Goal: Complete application form

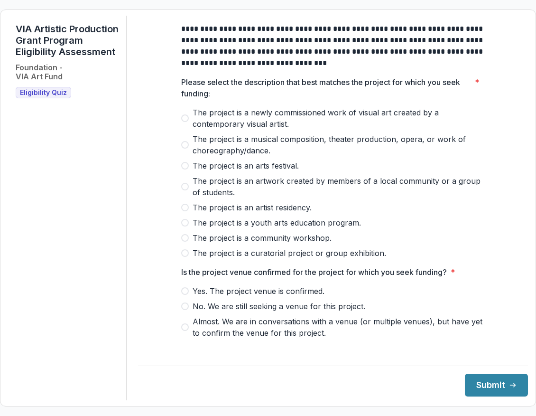
click at [186, 190] on span at bounding box center [185, 187] width 8 height 8
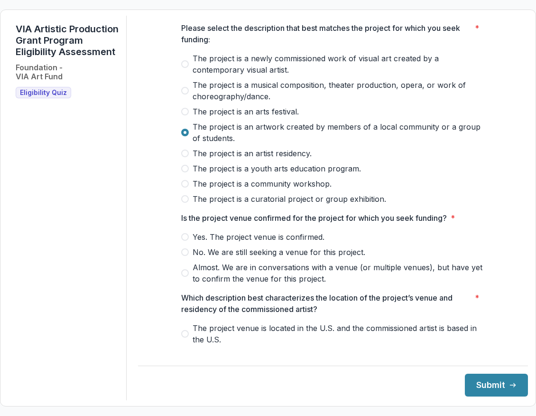
scroll to position [57, 0]
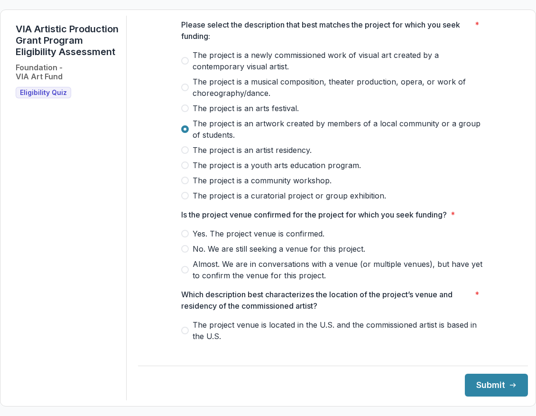
click at [188, 239] on label "Yes. The project venue is confirmed." at bounding box center [333, 233] width 304 height 11
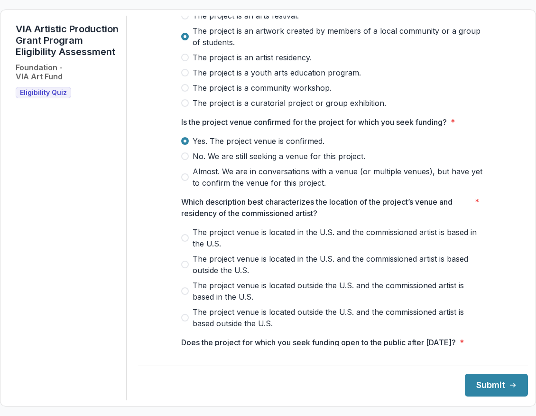
scroll to position [196, 0]
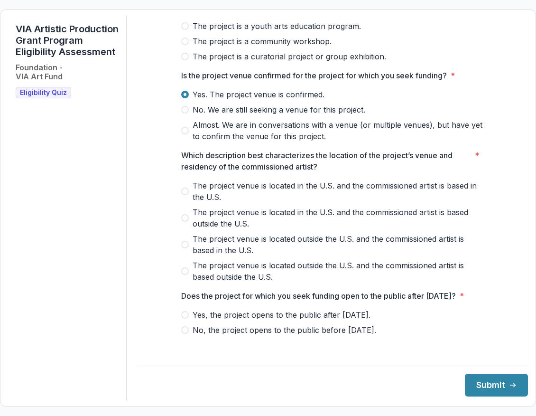
click at [184, 195] on span at bounding box center [185, 191] width 8 height 8
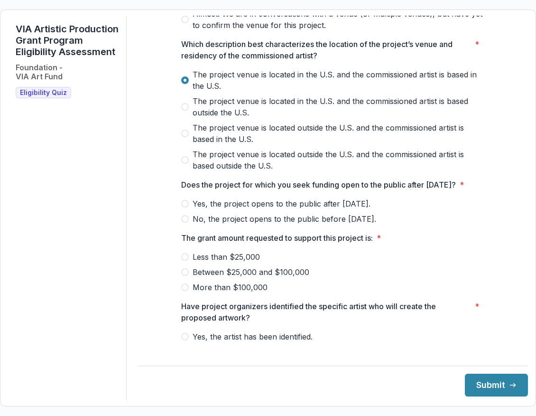
scroll to position [320, 0]
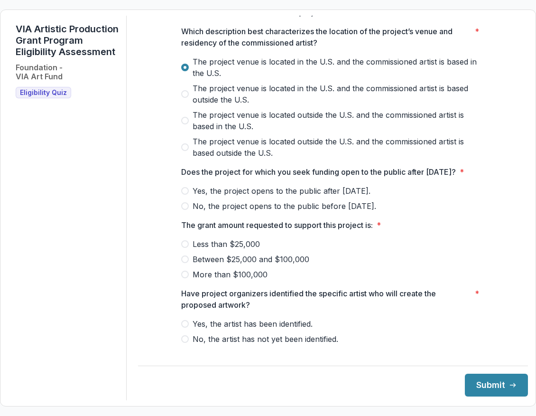
click at [238, 265] on span "Between $25,000 and $100,000" at bounding box center [251, 258] width 117 height 11
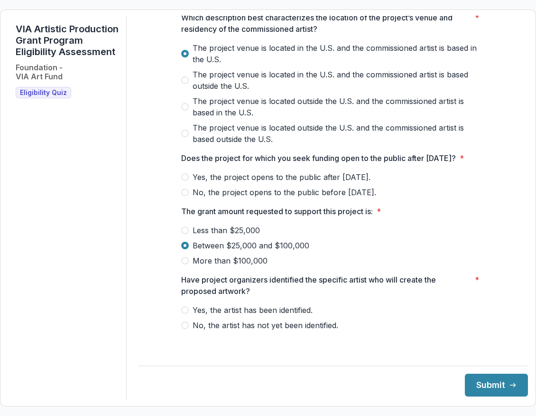
scroll to position [345, 0]
click at [184, 181] on span at bounding box center [185, 177] width 8 height 8
click at [185, 314] on span at bounding box center [185, 310] width 8 height 8
click at [485, 389] on button "Submit" at bounding box center [496, 384] width 63 height 23
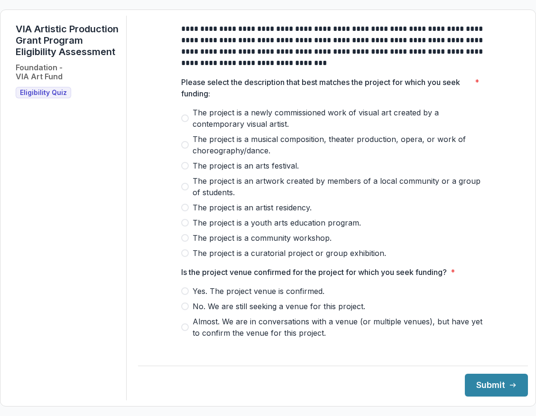
click at [187, 120] on label "The project is a newly commissioned work of visual art created by a contemporar…" at bounding box center [333, 118] width 304 height 23
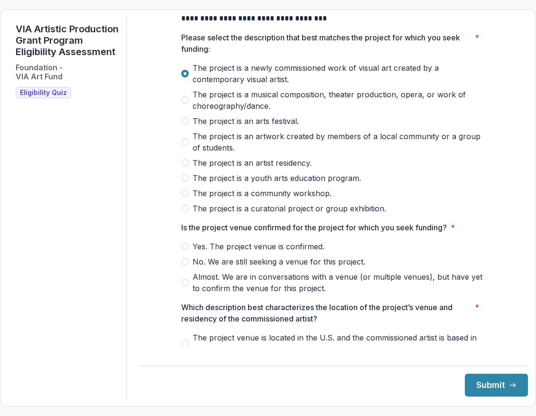
scroll to position [45, 0]
click at [186, 250] on span at bounding box center [185, 246] width 8 height 8
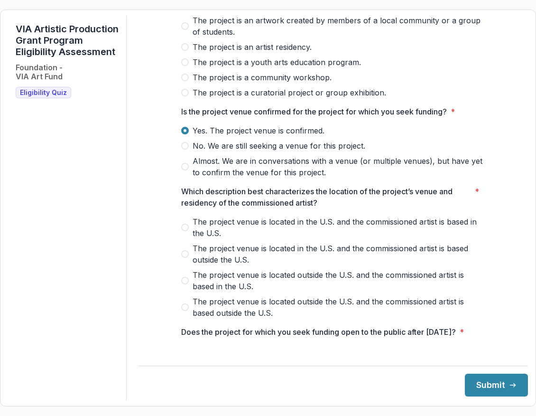
scroll to position [163, 0]
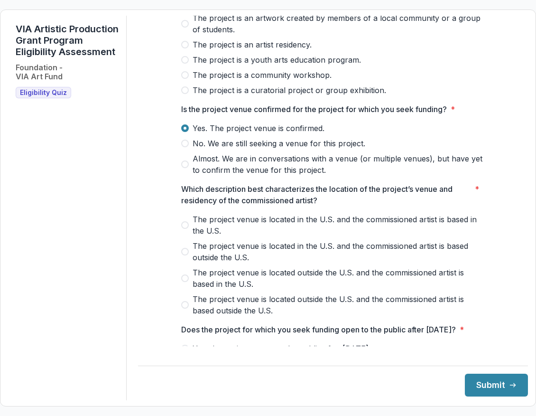
click at [185, 236] on label "The project venue is located in the U.S. and the commissioned artist is based i…" at bounding box center [333, 224] width 304 height 23
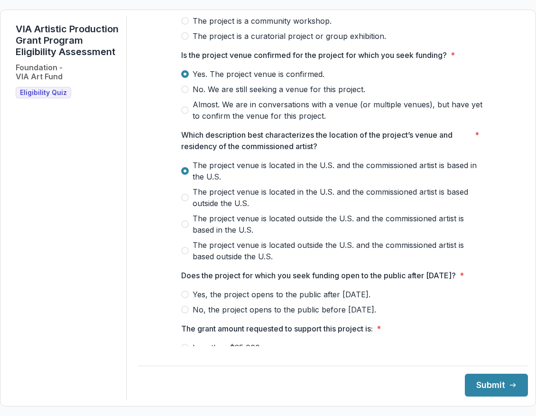
scroll to position [270, 0]
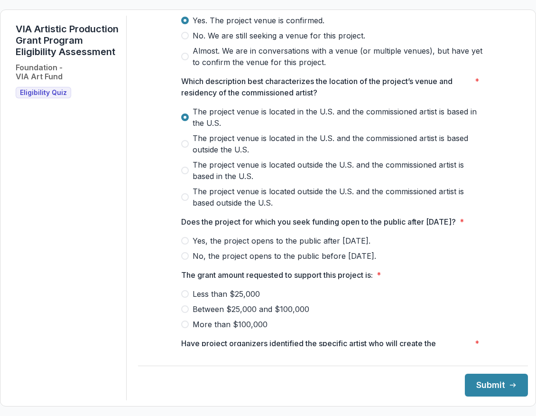
click at [188, 246] on label "Yes, the project opens to the public after [DATE]." at bounding box center [333, 240] width 304 height 11
click at [185, 313] on span at bounding box center [185, 309] width 8 height 8
click at [472, 385] on button "Submit" at bounding box center [496, 384] width 63 height 23
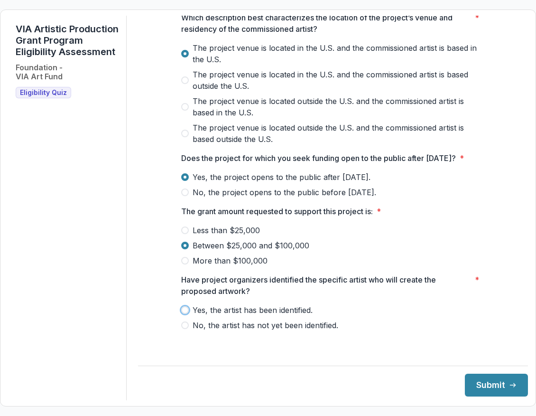
scroll to position [345, 0]
click at [225, 315] on span "Yes, the artist has been identified." at bounding box center [253, 309] width 120 height 11
click at [510, 385] on line "submit" at bounding box center [512, 385] width 5 height 0
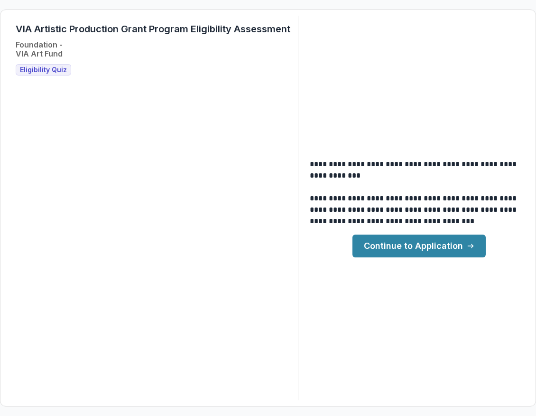
click at [410, 246] on link "Continue to Application" at bounding box center [418, 245] width 133 height 23
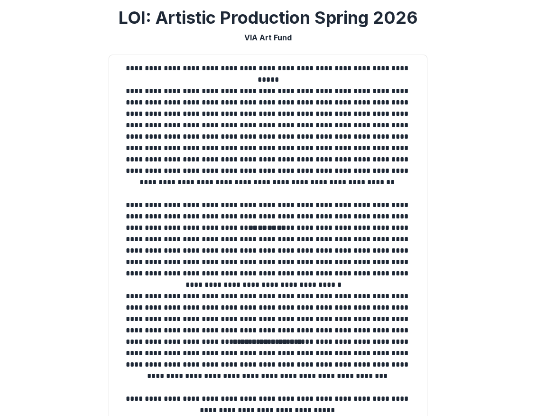
click at [326, 317] on p "**********" at bounding box center [268, 313] width 303 height 46
